Goal: Obtain resource: Download file/media

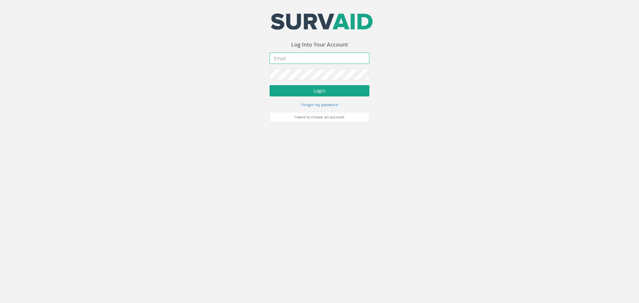
type input "[PERSON_NAME][EMAIL_ADDRESS][DOMAIN_NAME]"
click at [317, 89] on button "Login" at bounding box center [319, 90] width 100 height 11
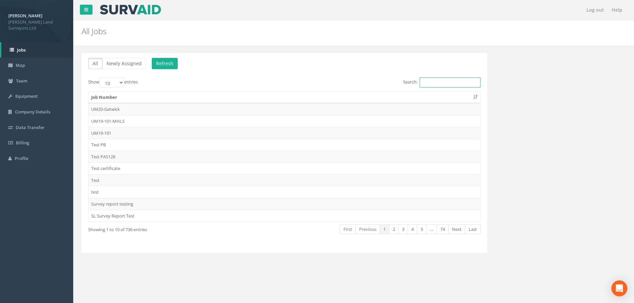
click at [429, 83] on input "Search:" at bounding box center [449, 82] width 61 height 10
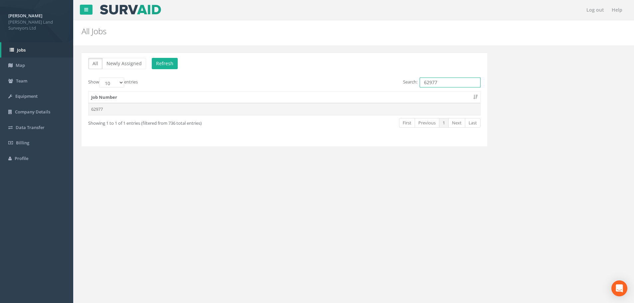
type input "62977"
click at [101, 109] on td "62977" at bounding box center [283, 109] width 391 height 12
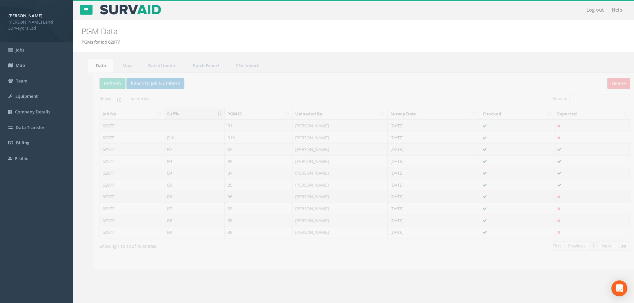
click at [158, 196] on td "B6" at bounding box center [183, 197] width 60 height 12
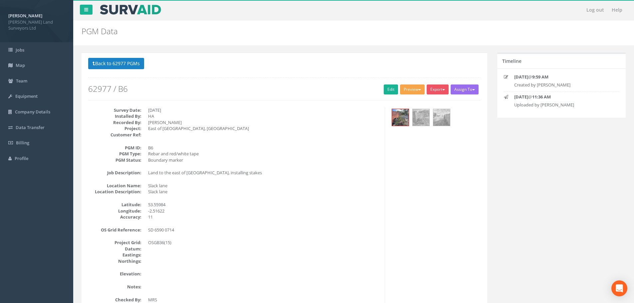
click at [416, 88] on button "Preview" at bounding box center [412, 89] width 25 height 10
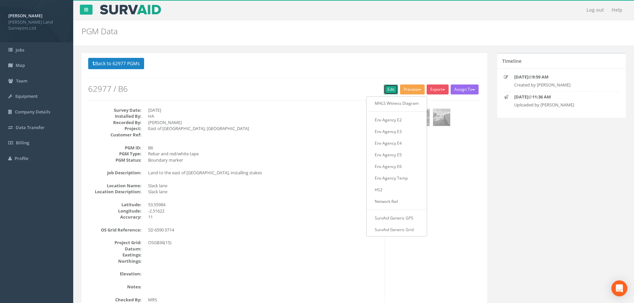
click at [386, 87] on link "Edit" at bounding box center [390, 89] width 14 height 10
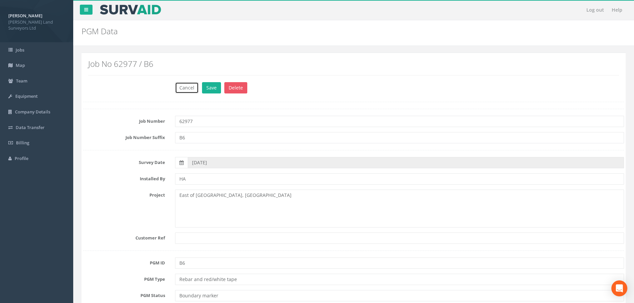
click at [187, 87] on button "Cancel" at bounding box center [187, 87] width 24 height 11
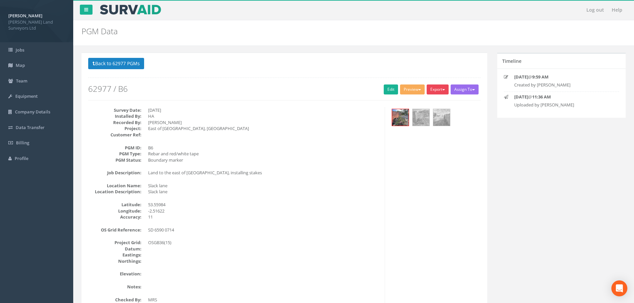
click at [440, 90] on button "Export" at bounding box center [437, 89] width 22 height 10
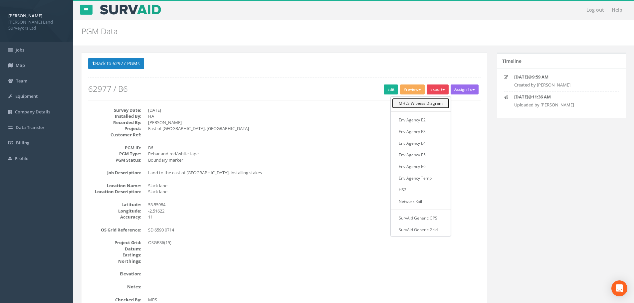
click at [435, 103] on link "MHLS Witness Diagram" at bounding box center [420, 103] width 57 height 10
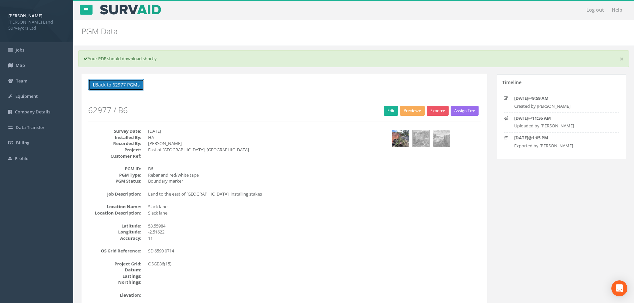
click at [104, 82] on button "Back to 62977 PGMs" at bounding box center [116, 84] width 56 height 11
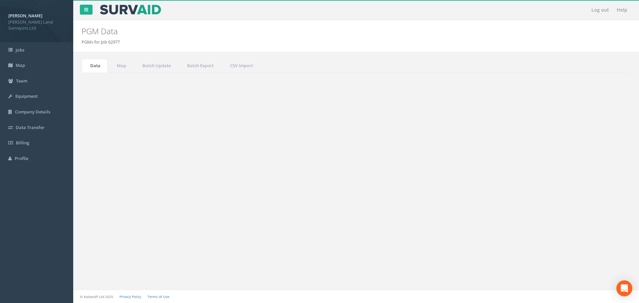
click at [158, 209] on td "B7" at bounding box center [183, 209] width 60 height 12
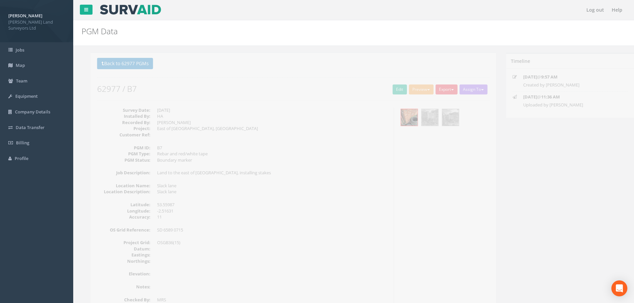
click at [438, 88] on button "Export" at bounding box center [437, 89] width 22 height 10
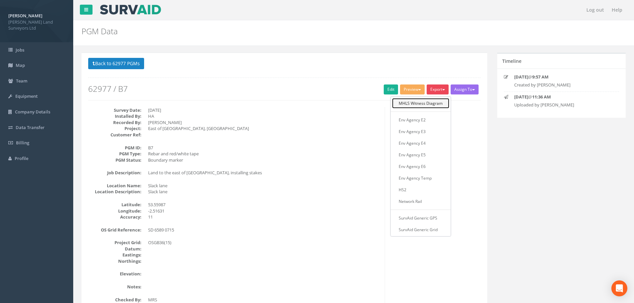
click at [432, 106] on link "MHLS Witness Diagram" at bounding box center [420, 103] width 57 height 10
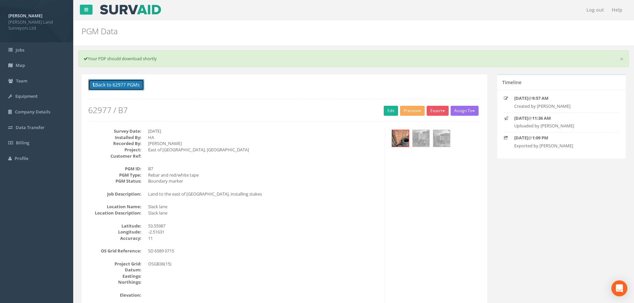
click at [101, 82] on button "Back to 62977 PGMs" at bounding box center [116, 84] width 56 height 11
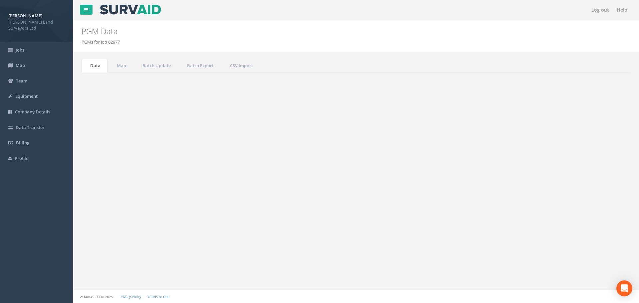
click at [159, 219] on td "B8" at bounding box center [183, 221] width 60 height 12
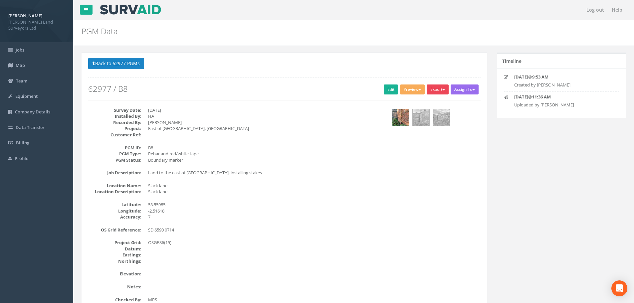
click at [441, 88] on button "Export" at bounding box center [437, 89] width 22 height 10
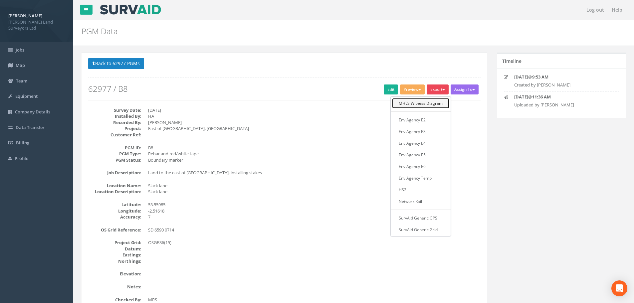
click at [429, 103] on link "MHLS Witness Diagram" at bounding box center [420, 103] width 57 height 10
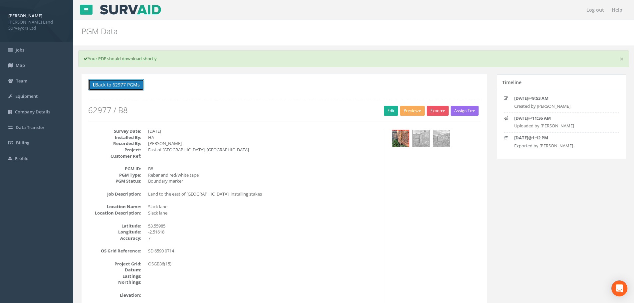
click at [114, 84] on button "Back to 62977 PGMs" at bounding box center [116, 84] width 56 height 11
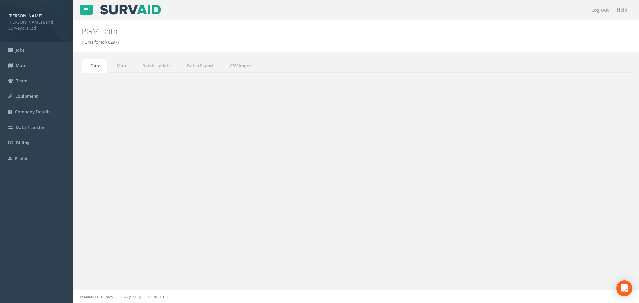
click at [159, 232] on td "B9" at bounding box center [183, 232] width 60 height 12
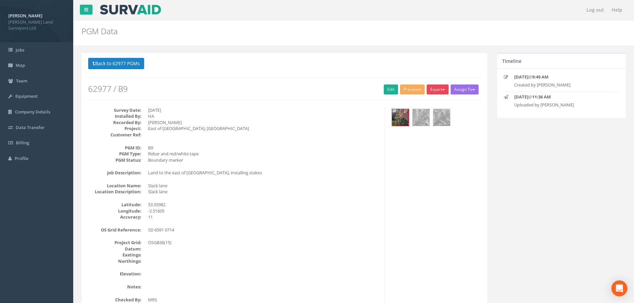
click at [437, 90] on button "Export" at bounding box center [437, 89] width 22 height 10
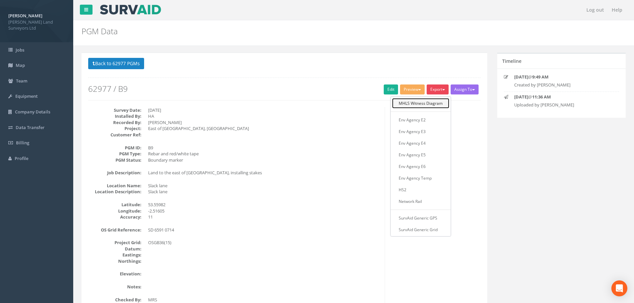
click at [423, 103] on link "MHLS Witness Diagram" at bounding box center [420, 103] width 57 height 10
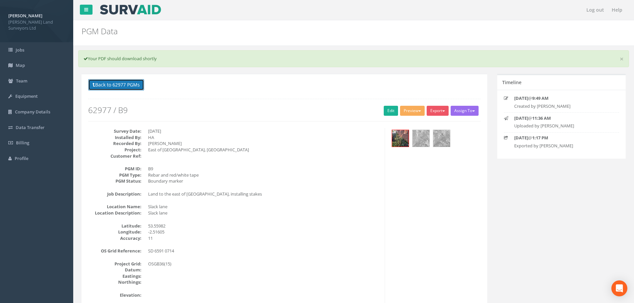
click at [108, 83] on button "Back to 62977 PGMs" at bounding box center [116, 84] width 56 height 11
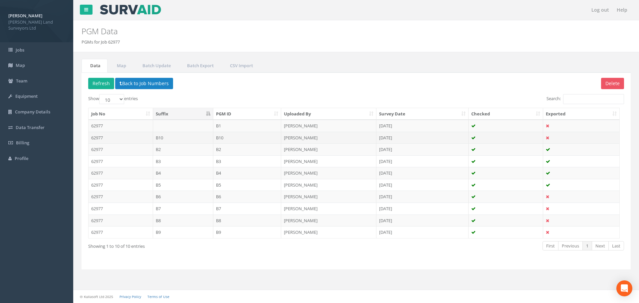
click at [162, 137] on td "B10" at bounding box center [183, 138] width 60 height 12
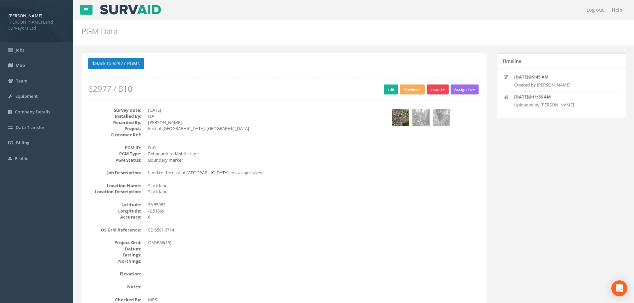
click at [430, 88] on button "Export" at bounding box center [437, 89] width 22 height 10
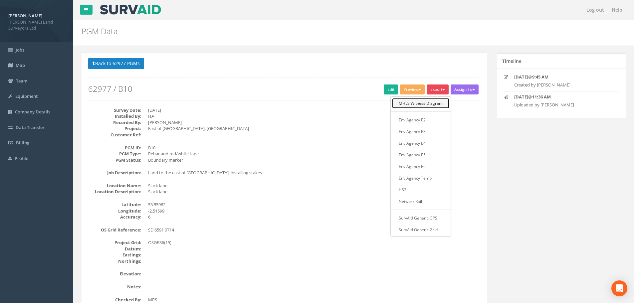
click at [433, 106] on link "MHLS Witness Diagram" at bounding box center [420, 103] width 57 height 10
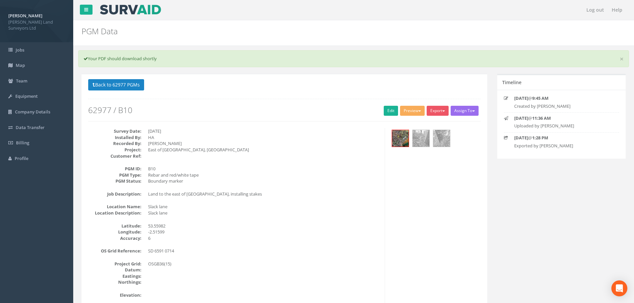
click at [223, 36] on h2 "PGM Data" at bounding box center [307, 31] width 452 height 9
